Goal: Entertainment & Leisure: Consume media (video, audio)

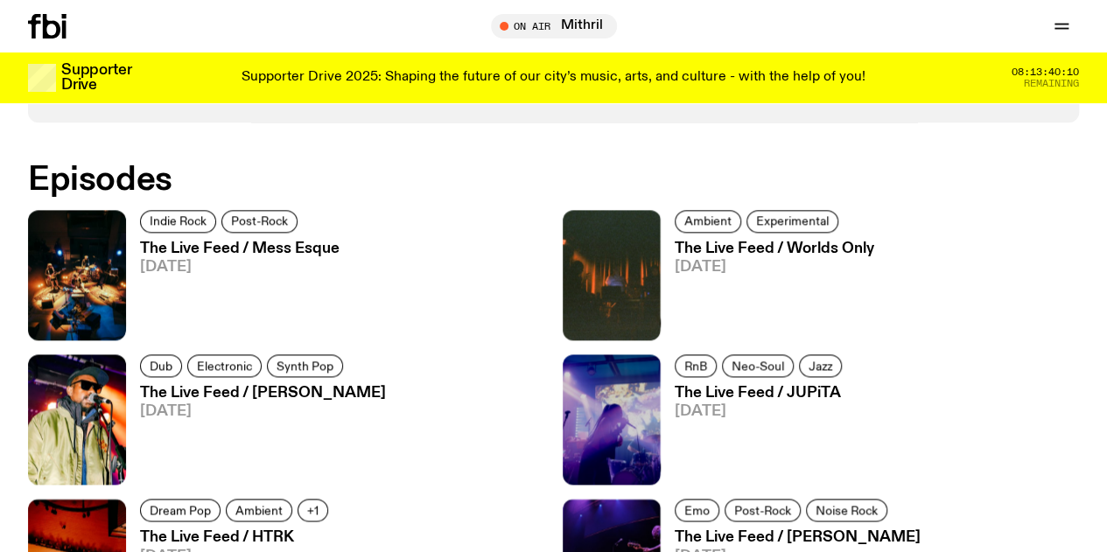
scroll to position [1003, 0]
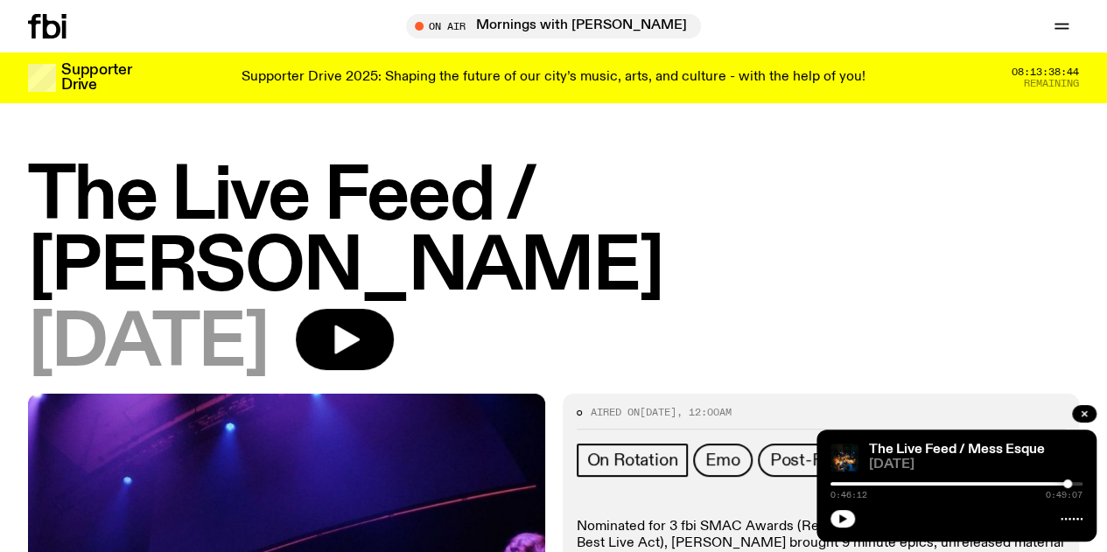
scroll to position [88, 0]
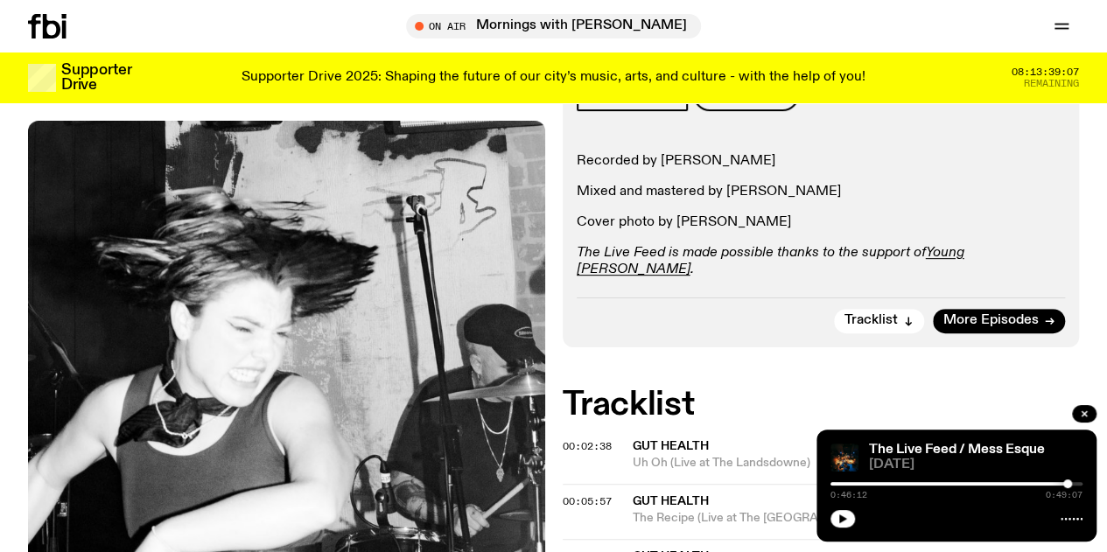
scroll to position [257, 0]
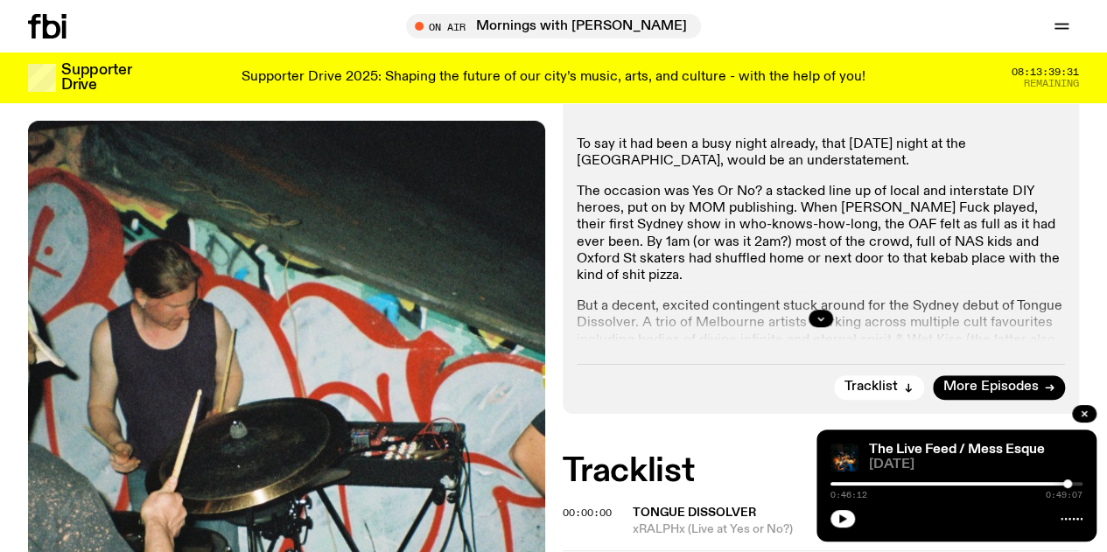
scroll to position [344, 0]
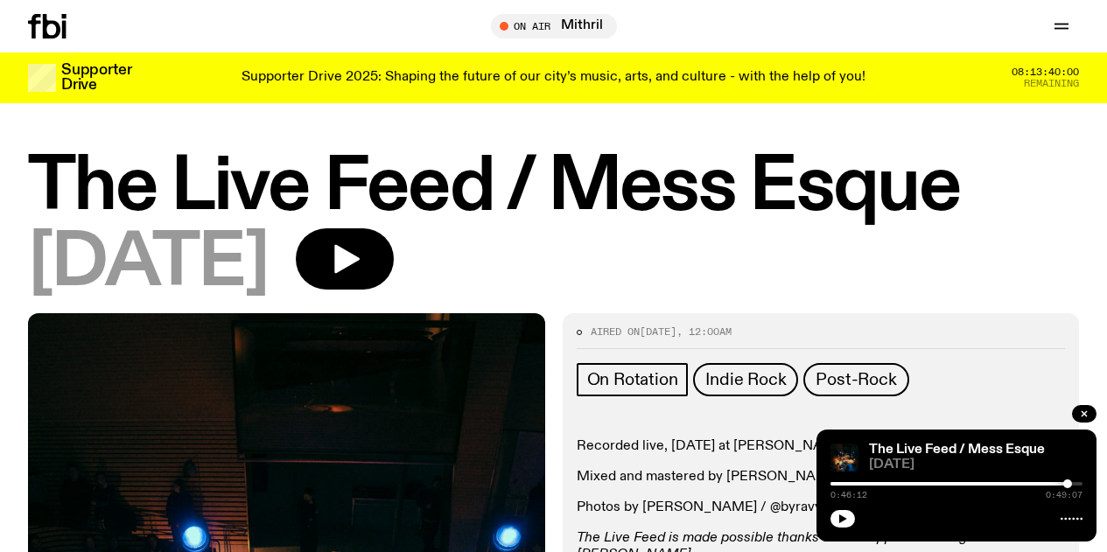
scroll to position [796, 0]
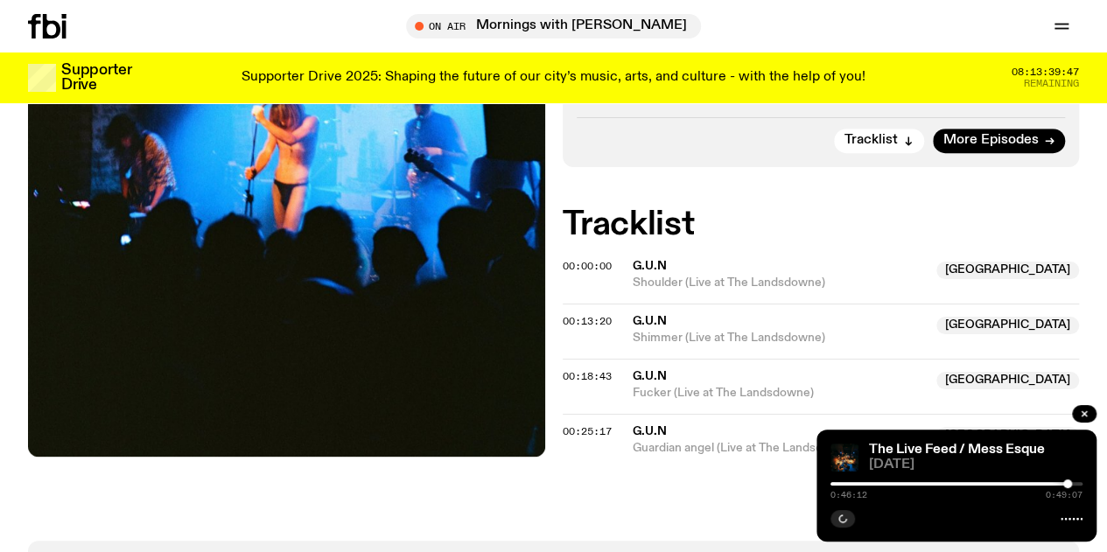
scroll to position [522, 0]
